Goal: Navigation & Orientation: Find specific page/section

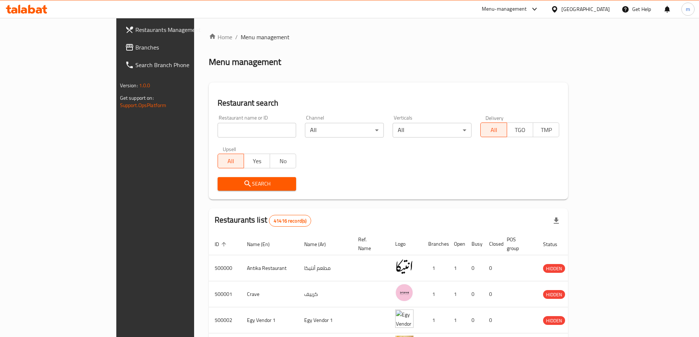
click at [135, 48] on span "Branches" at bounding box center [181, 47] width 92 height 9
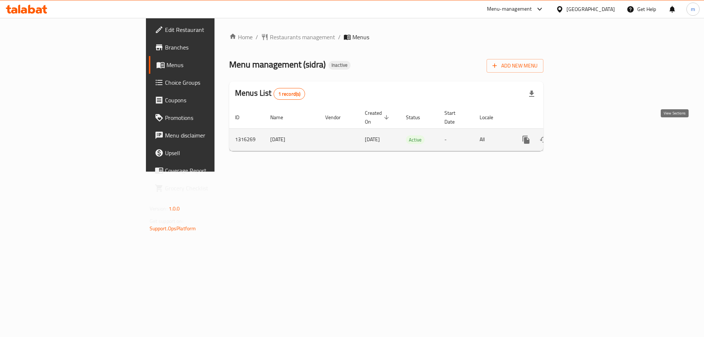
click at [588, 134] on link "enhanced table" at bounding box center [579, 140] width 18 height 18
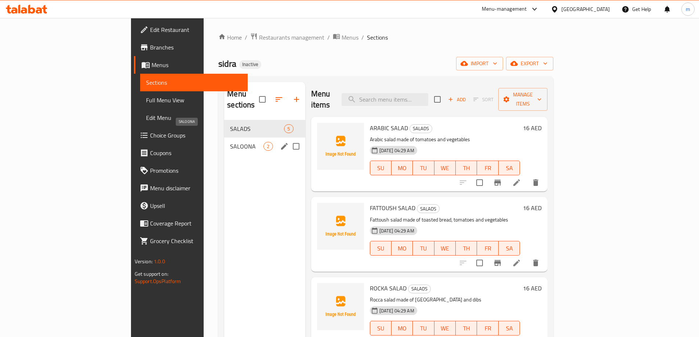
click at [230, 142] on span "SALOONA" at bounding box center [246, 146] width 33 height 9
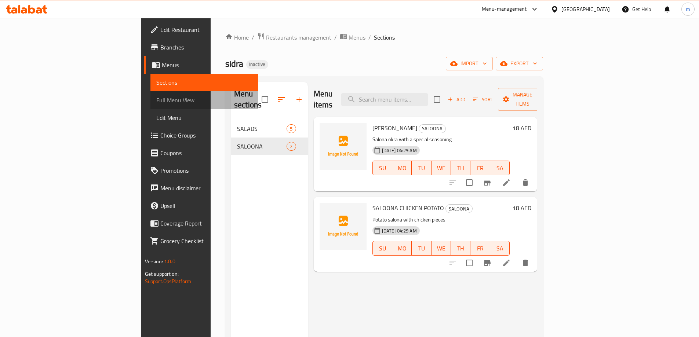
click at [150, 105] on link "Full Menu View" at bounding box center [203, 100] width 107 height 18
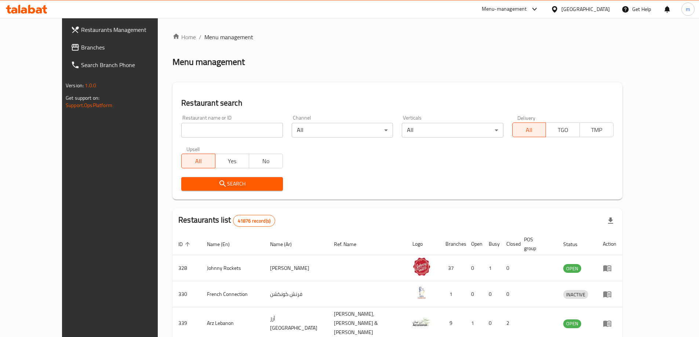
click at [81, 47] on span "Branches" at bounding box center [127, 47] width 92 height 9
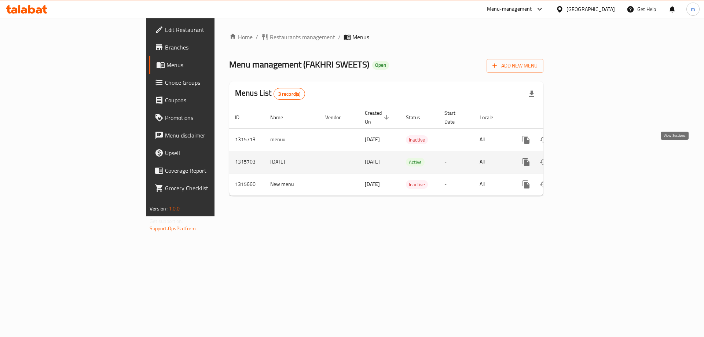
click at [583, 158] on icon "enhanced table" at bounding box center [579, 162] width 9 height 9
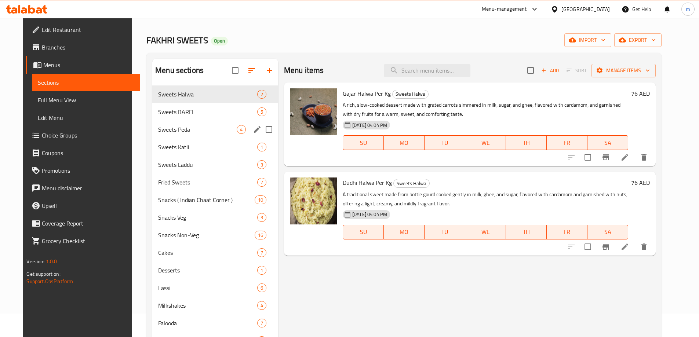
scroll to position [37, 0]
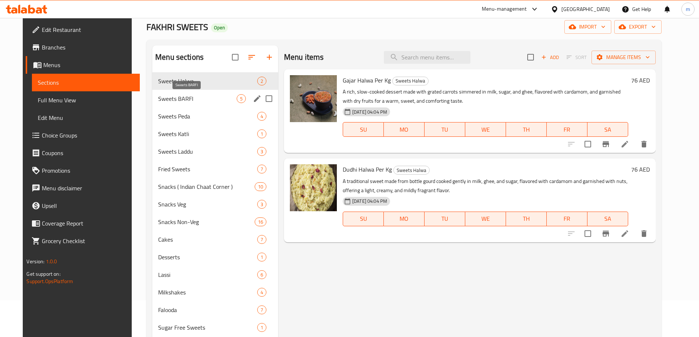
click at [168, 98] on span "Sweets BARFI" at bounding box center [197, 98] width 78 height 9
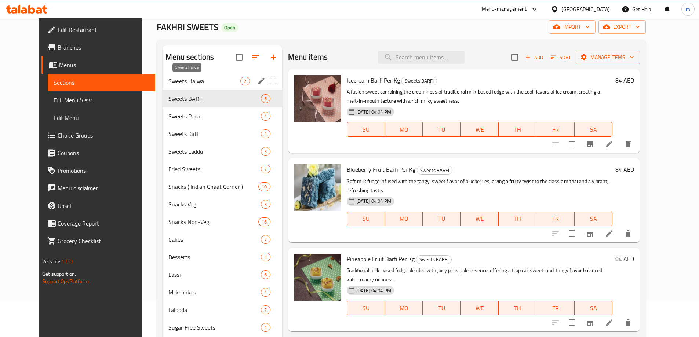
click at [191, 77] on span "Sweets Halwa" at bounding box center [204, 81] width 72 height 9
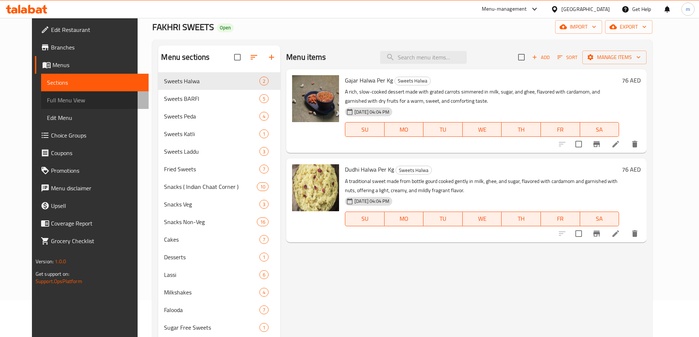
click at [72, 96] on span "Full Menu View" at bounding box center [95, 100] width 96 height 9
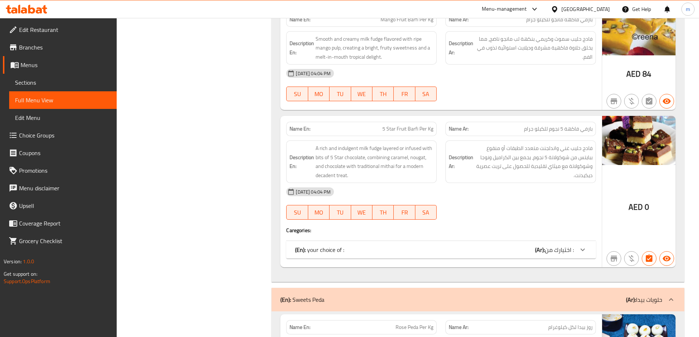
scroll to position [733, 0]
click at [366, 253] on div "(En): your choice of : (Ar): اختيارك من :" at bounding box center [434, 250] width 279 height 9
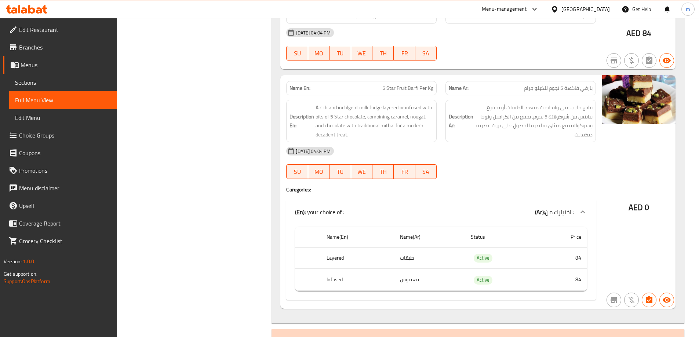
scroll to position [770, 0]
